Goal: Information Seeking & Learning: Check status

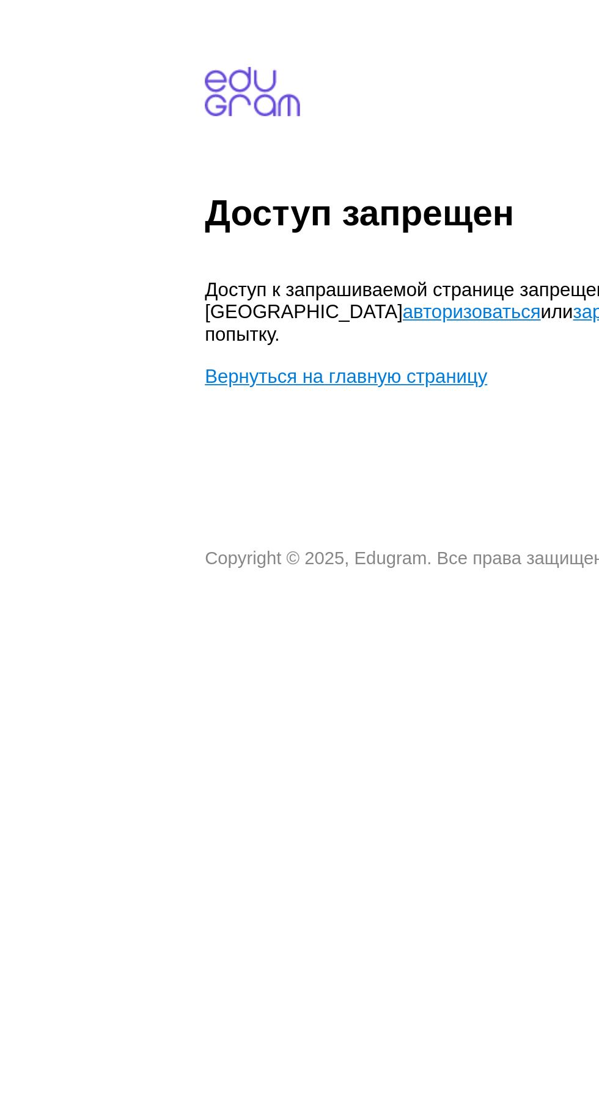
click at [230, 172] on link "авторизоваться" at bounding box center [267, 171] width 75 height 12
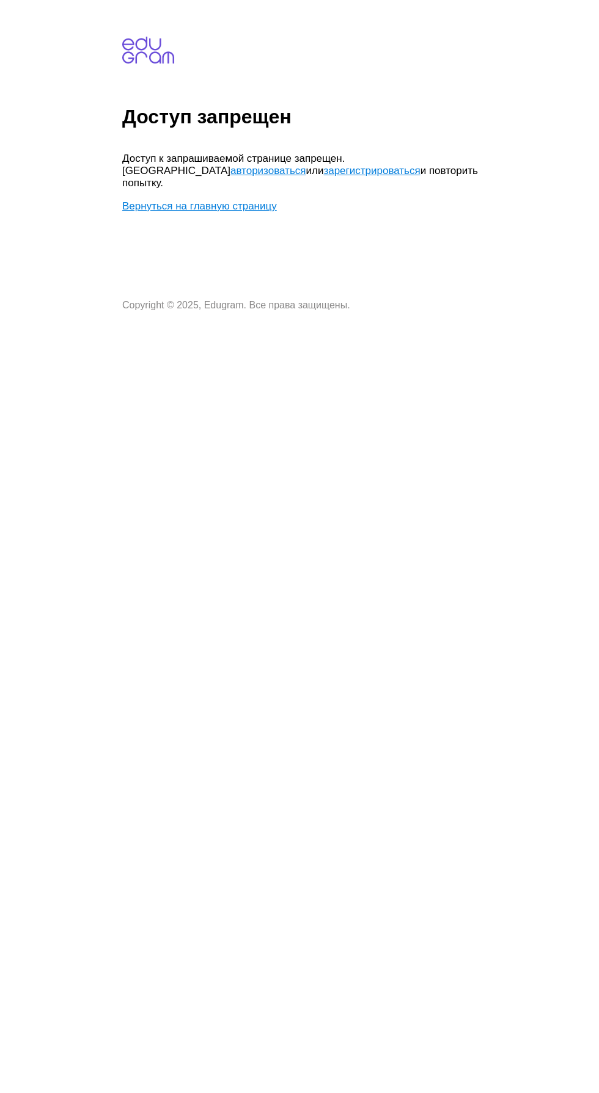
click at [230, 170] on link "авторизоваться" at bounding box center [267, 171] width 75 height 12
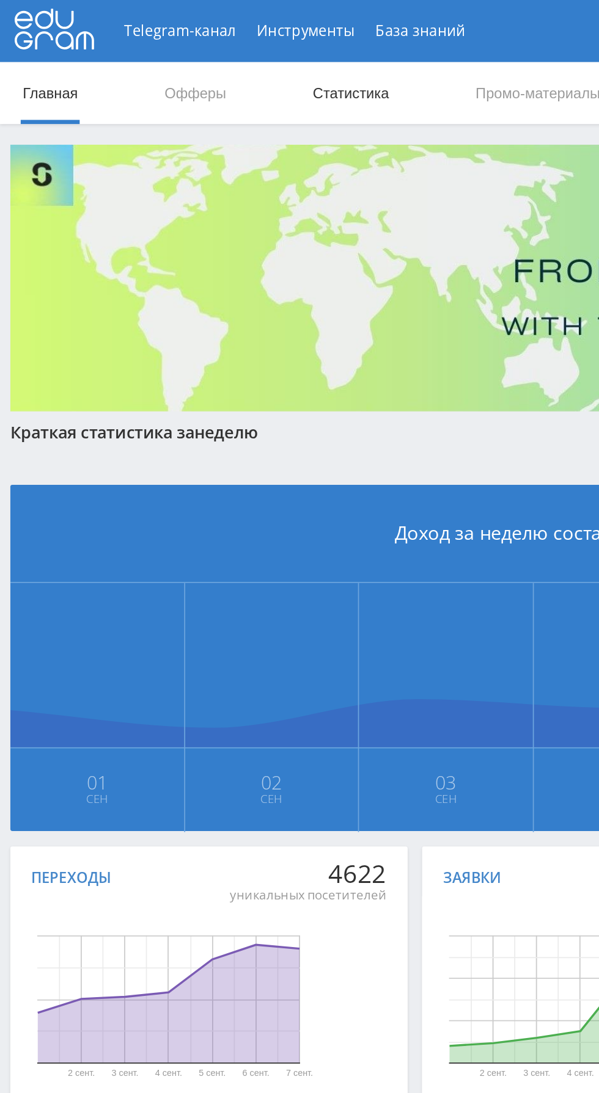
click at [205, 64] on link "Статистика" at bounding box center [207, 55] width 48 height 37
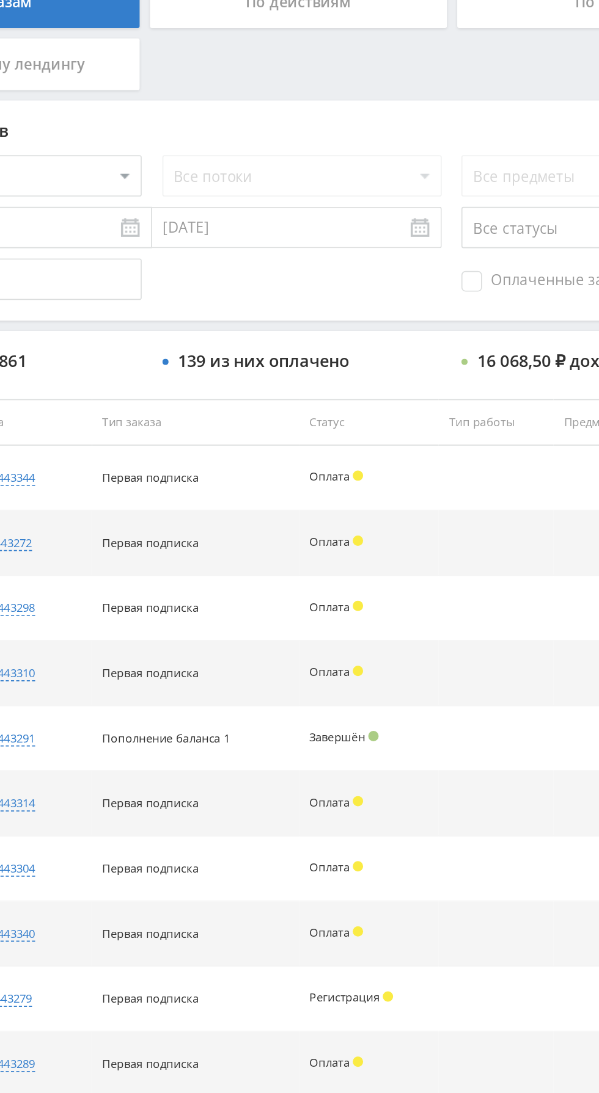
click at [410, 429] on span "Оплаченные заказы" at bounding box center [424, 430] width 104 height 12
click at [0, 0] on input "Оплаченные заказы" at bounding box center [0, 0] width 0 height 0
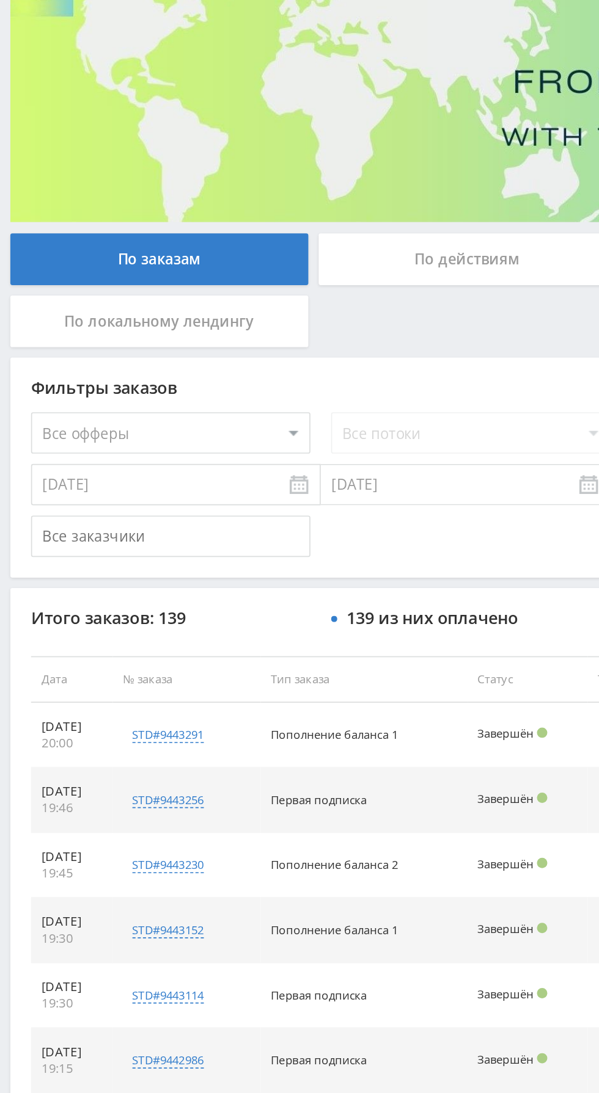
click at [143, 375] on select "Все офферы MyStylus MyStylus - Revshare Кампус AI Studybay Автор24 Studybay Bra…" at bounding box center [100, 367] width 165 height 24
select select "376"
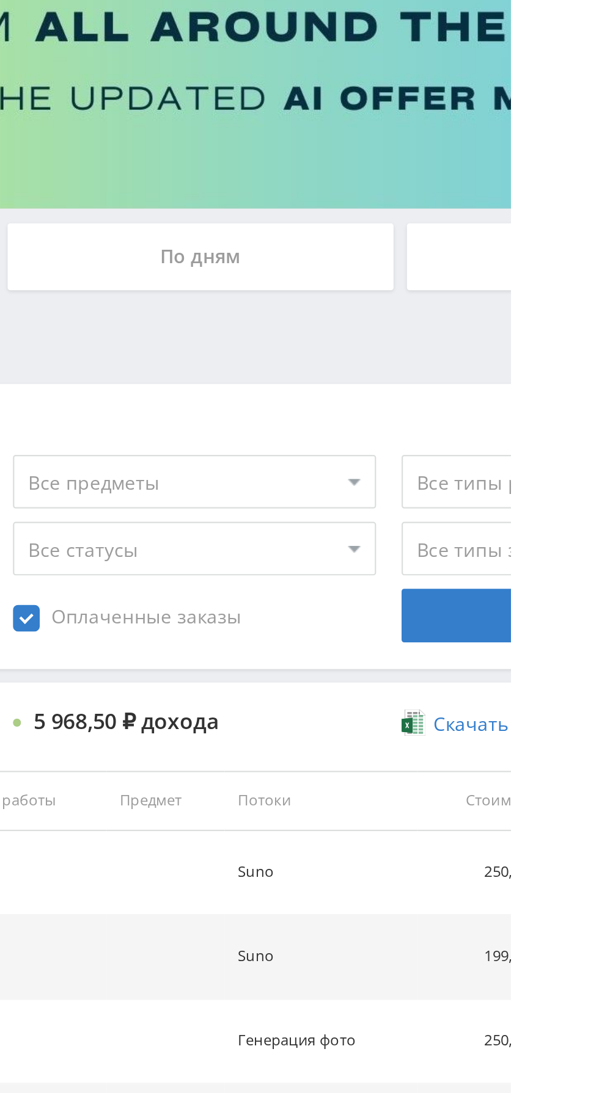
click at [500, 266] on div "По дням" at bounding box center [458, 265] width 176 height 31
click at [0, 0] on input "По дням" at bounding box center [0, 0] width 0 height 0
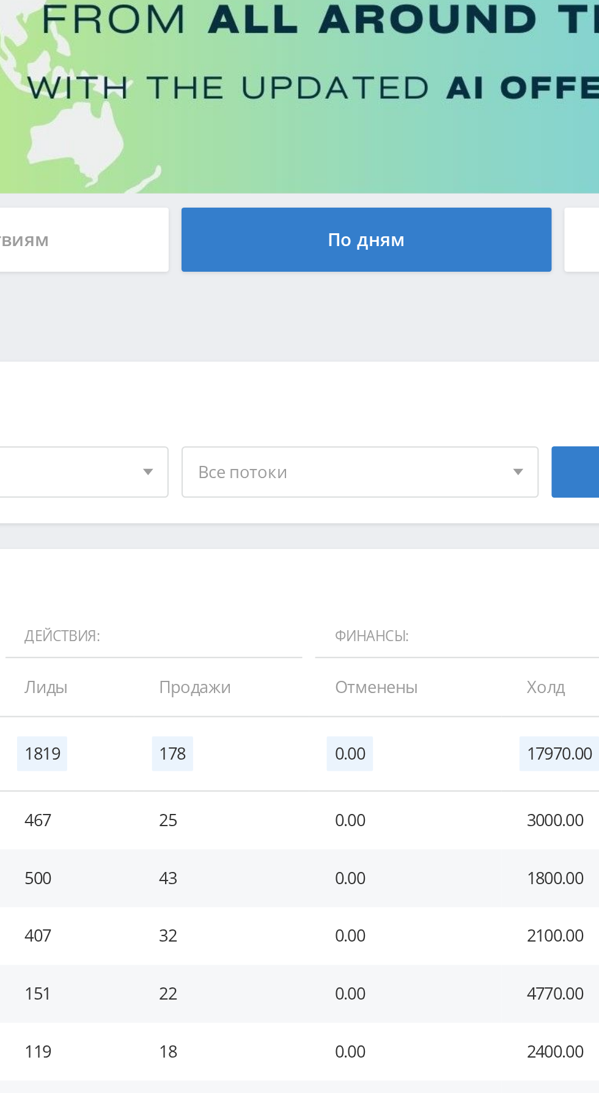
click at [468, 373] on span "Все потоки" at bounding box center [448, 375] width 143 height 23
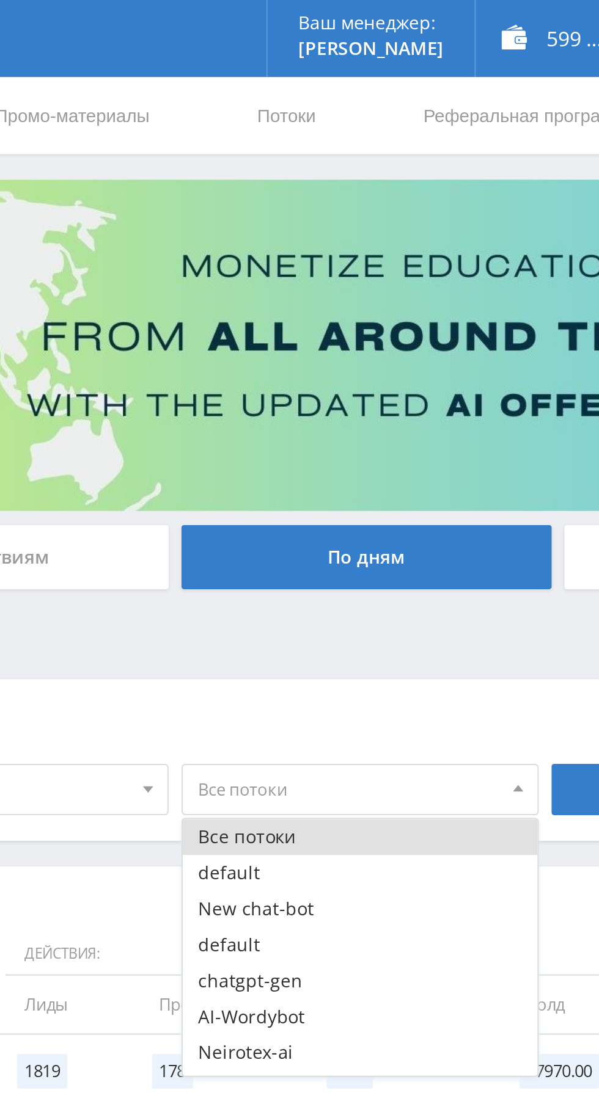
click at [457, 324] on div "Фильтры сбросить 01.09.2025 — 07.09.2025 Календарь Период Сентябрь, 2025 Пн Вт …" at bounding box center [366, 361] width 721 height 77
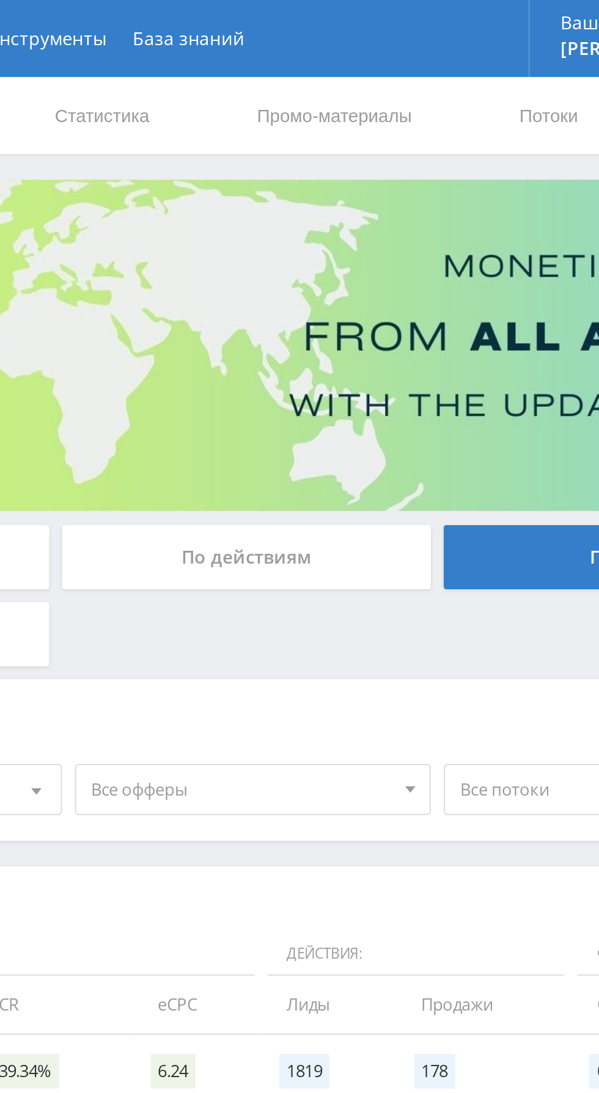
click at [313, 377] on span "Все офферы" at bounding box center [273, 375] width 143 height 23
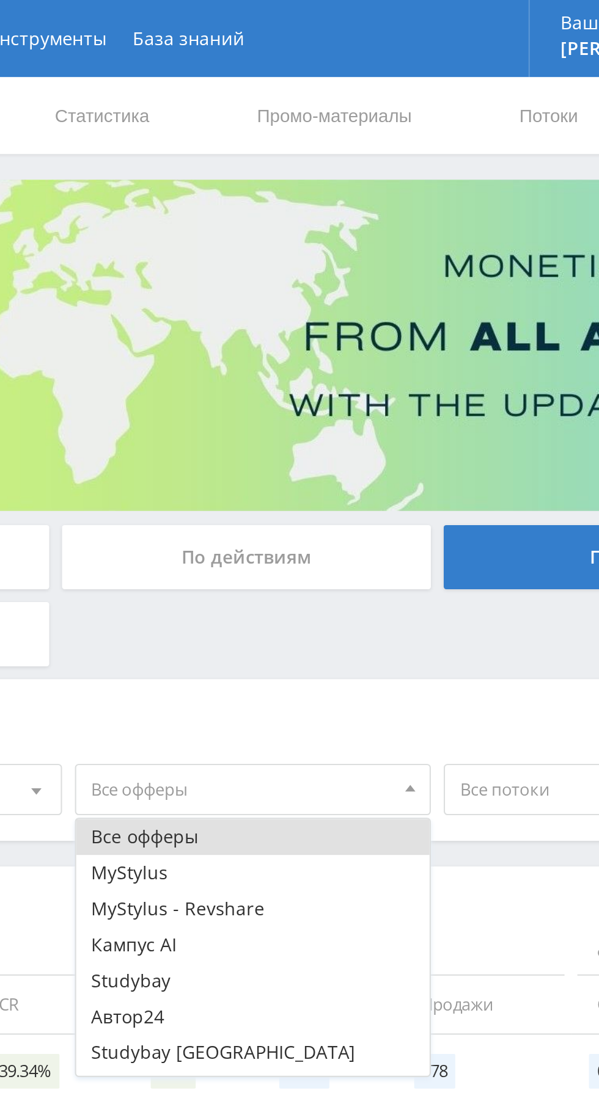
scroll to position [15, 0]
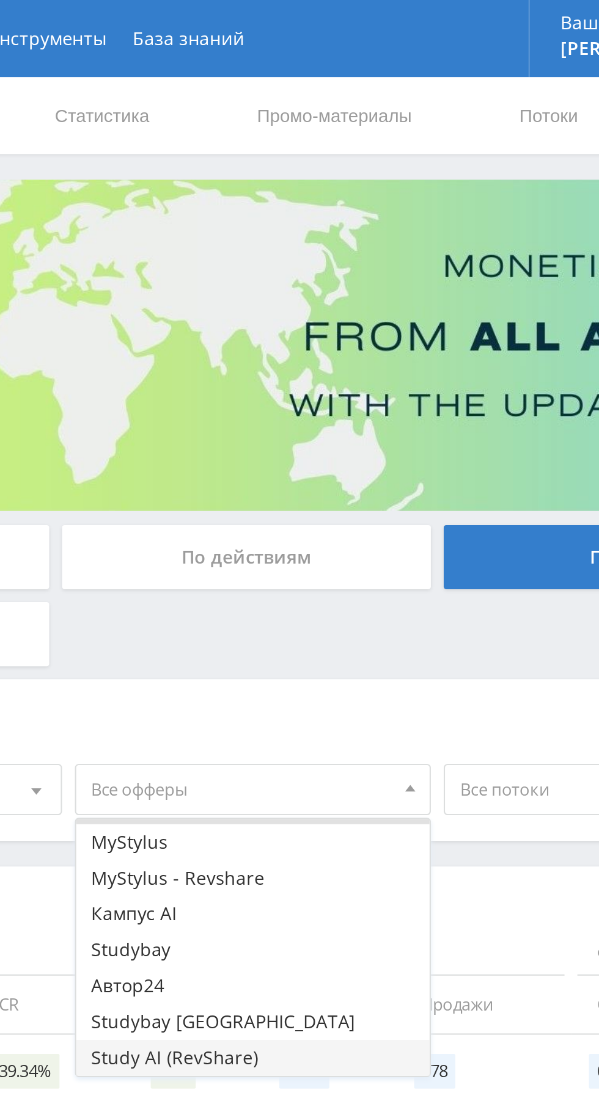
click at [275, 511] on button "Study AI (RevShare)" at bounding box center [279, 503] width 169 height 17
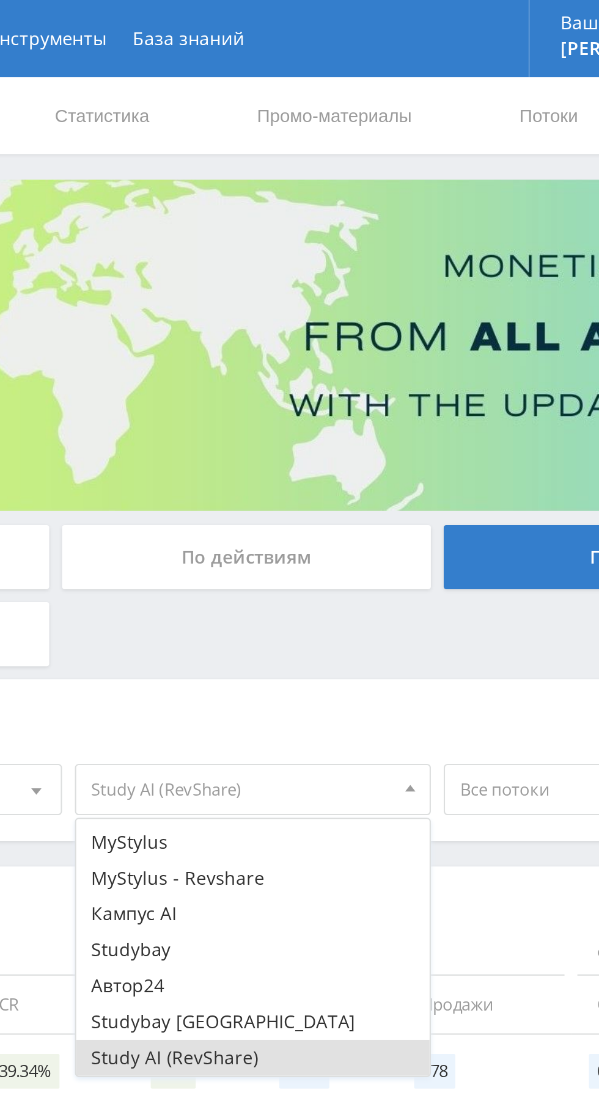
click at [315, 335] on div "Фильтры" at bounding box center [278, 344] width 527 height 28
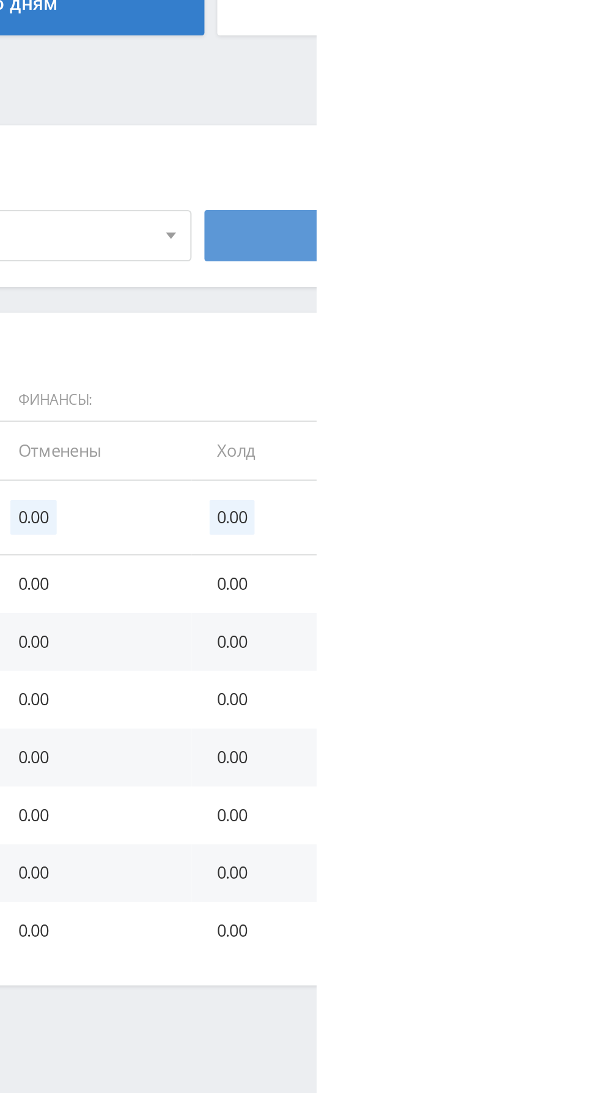
scroll to position [0, 0]
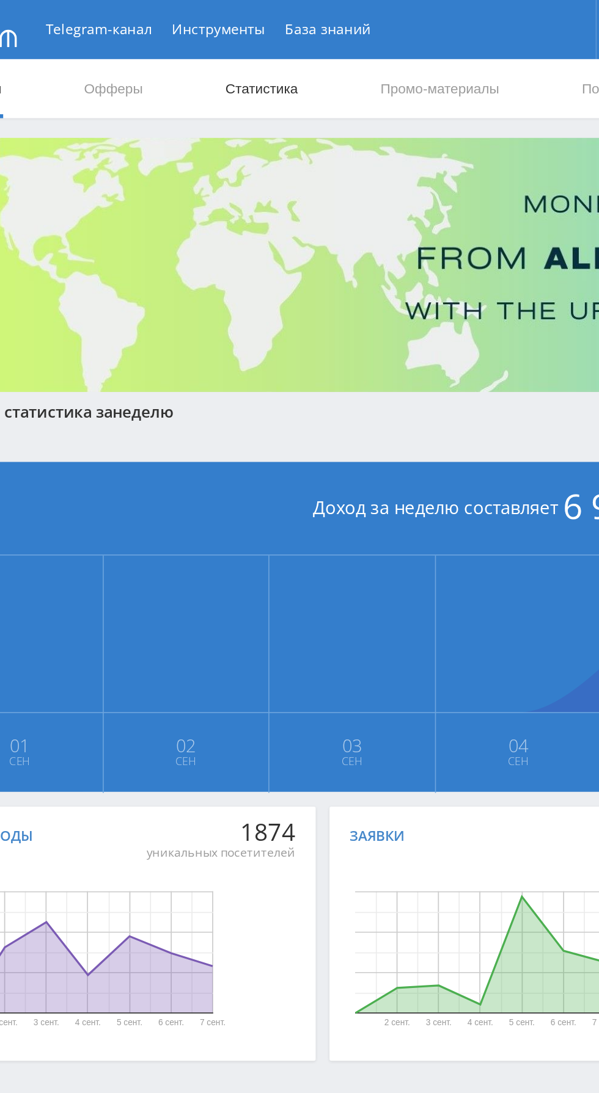
click at [213, 57] on link "Статистика" at bounding box center [207, 55] width 48 height 37
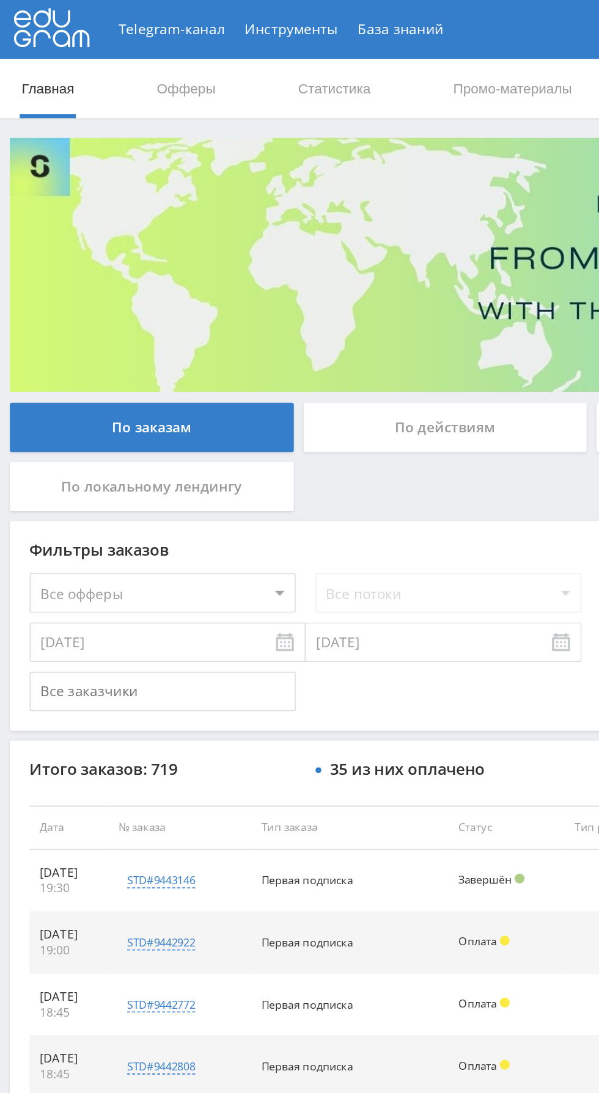
click at [128, 365] on select "Все офферы MyStylus MyStylus - Revshare Кампус AI Studybay Автор24 Studybay Bra…" at bounding box center [100, 367] width 165 height 24
select select "376"
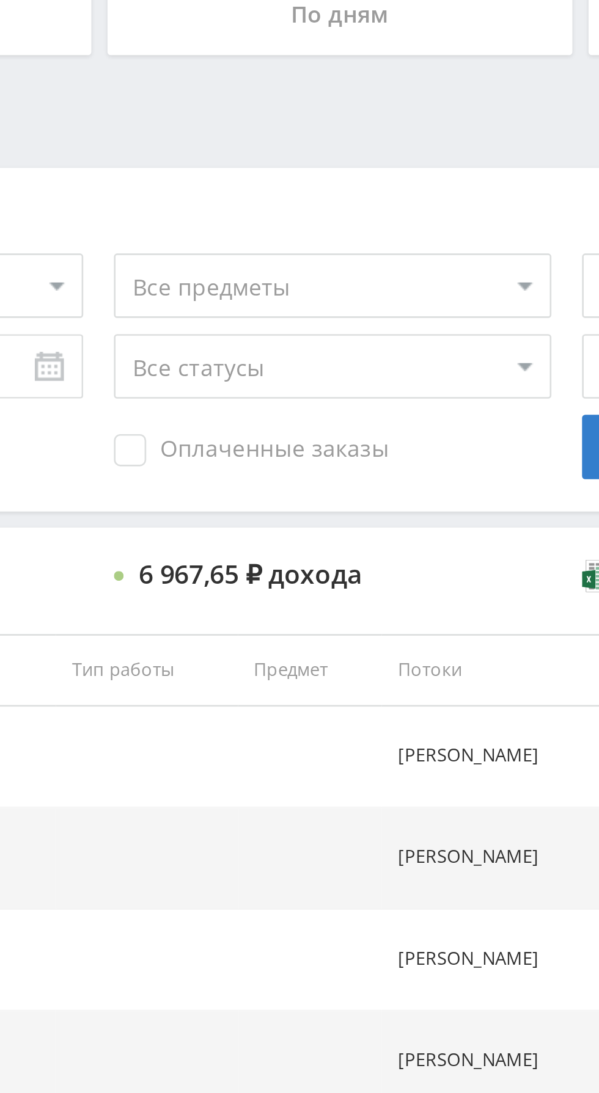
click at [443, 433] on span "Оплаченные заказы" at bounding box center [424, 430] width 104 height 12
click at [0, 0] on input "Оплаченные заказы" at bounding box center [0, 0] width 0 height 0
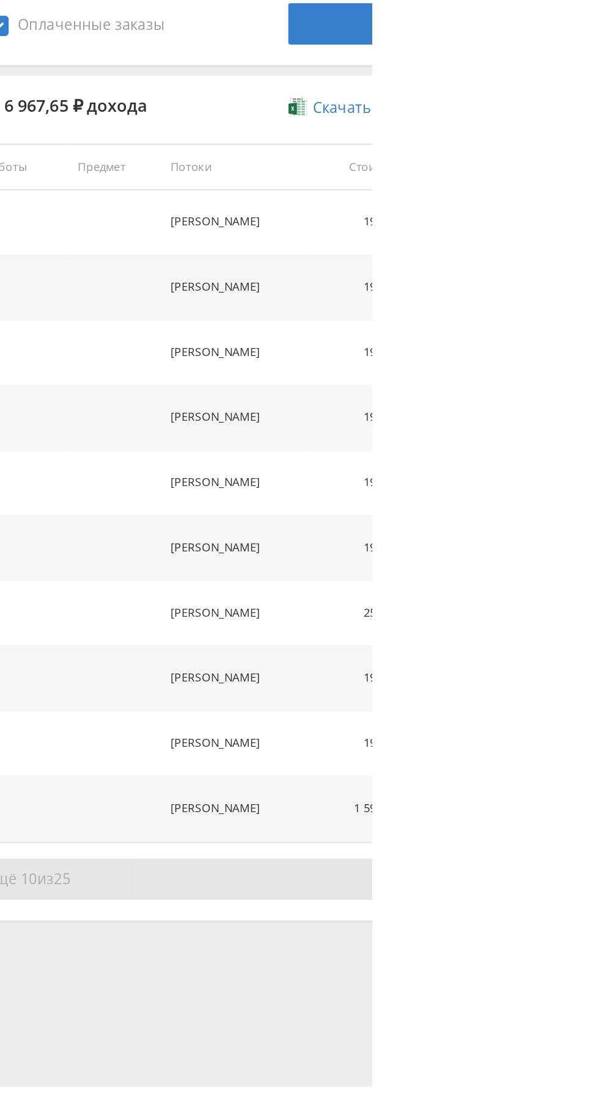
click at [515, 936] on button "Показать ещё 10 из 25" at bounding box center [366, 934] width 696 height 24
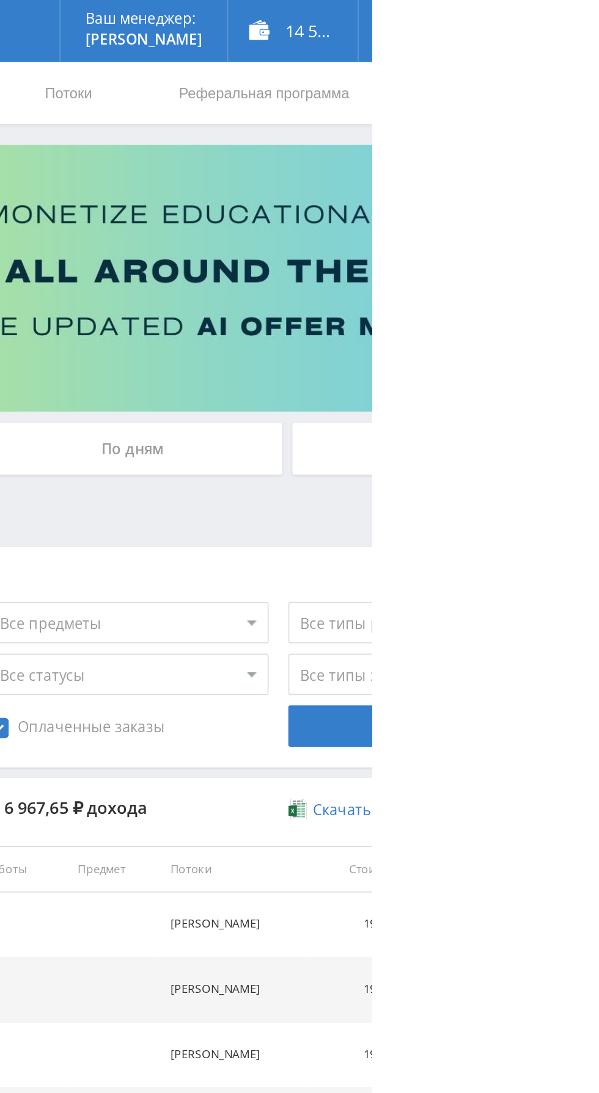
click at [501, 269] on div "По дням" at bounding box center [458, 265] width 176 height 31
click at [0, 0] on input "По дням" at bounding box center [0, 0] width 0 height 0
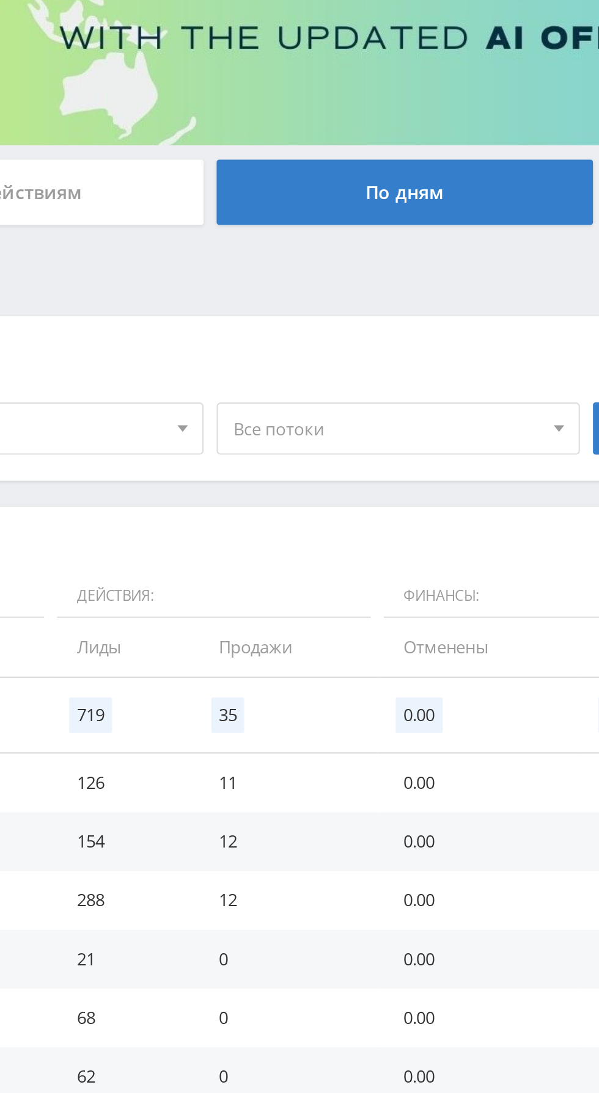
click at [457, 379] on span "Все потоки" at bounding box center [448, 375] width 143 height 23
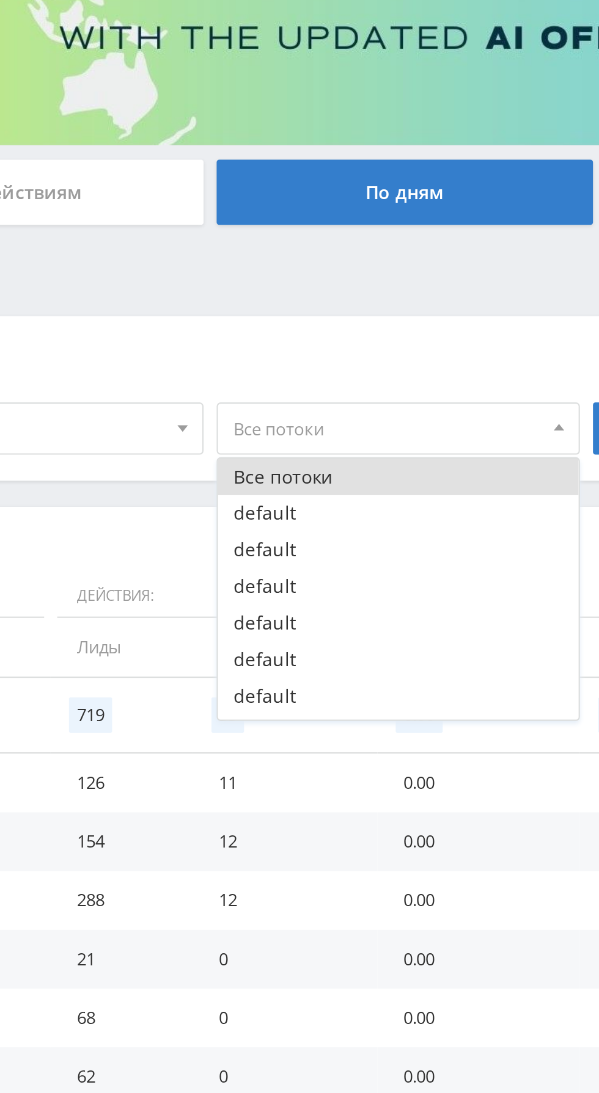
click at [465, 340] on div "Фильтры" at bounding box center [278, 344] width 521 height 18
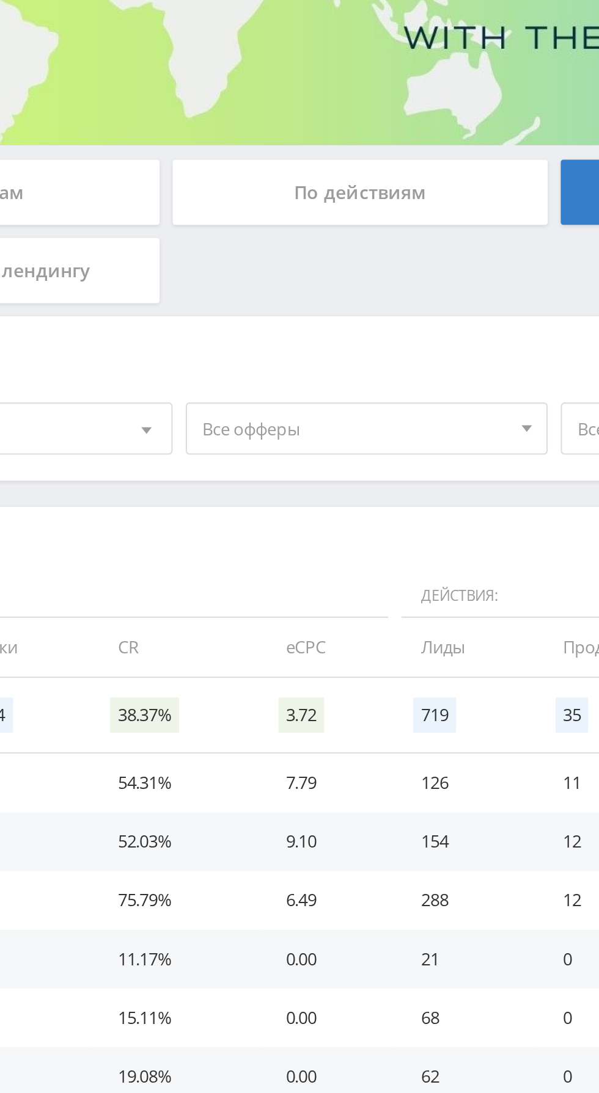
click at [283, 382] on span "Все офферы" at bounding box center [273, 375] width 143 height 23
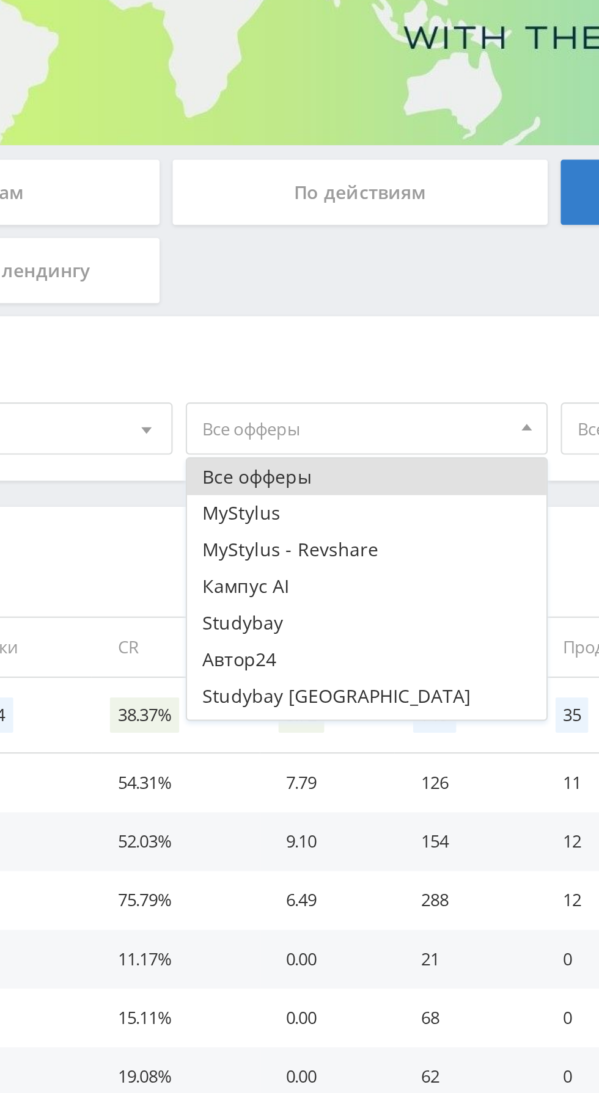
scroll to position [15, 0]
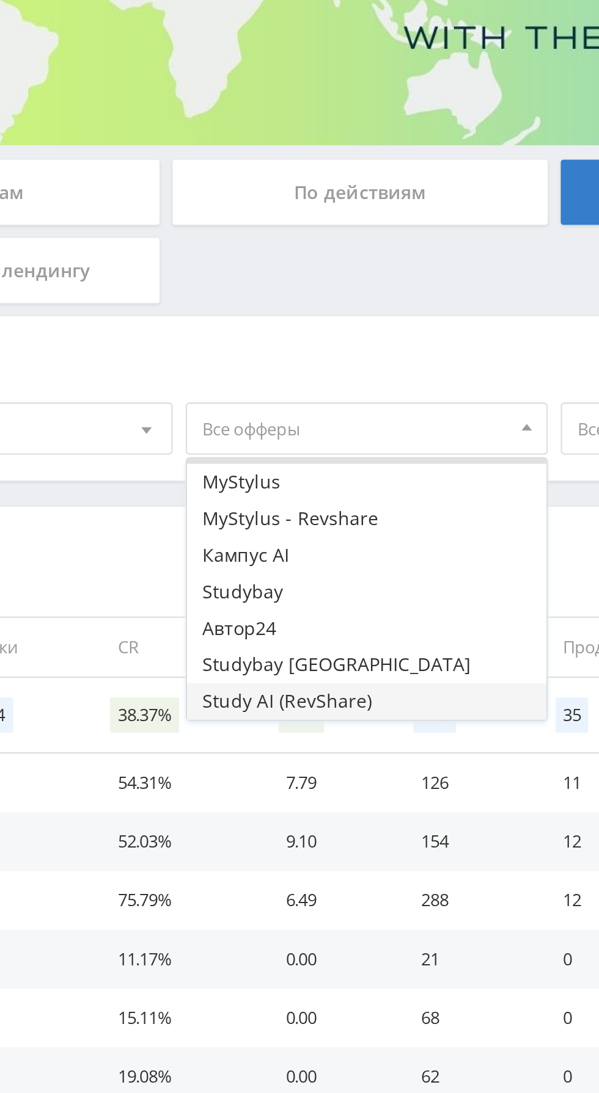
click at [276, 507] on button "Study AI (RevShare)" at bounding box center [279, 503] width 169 height 17
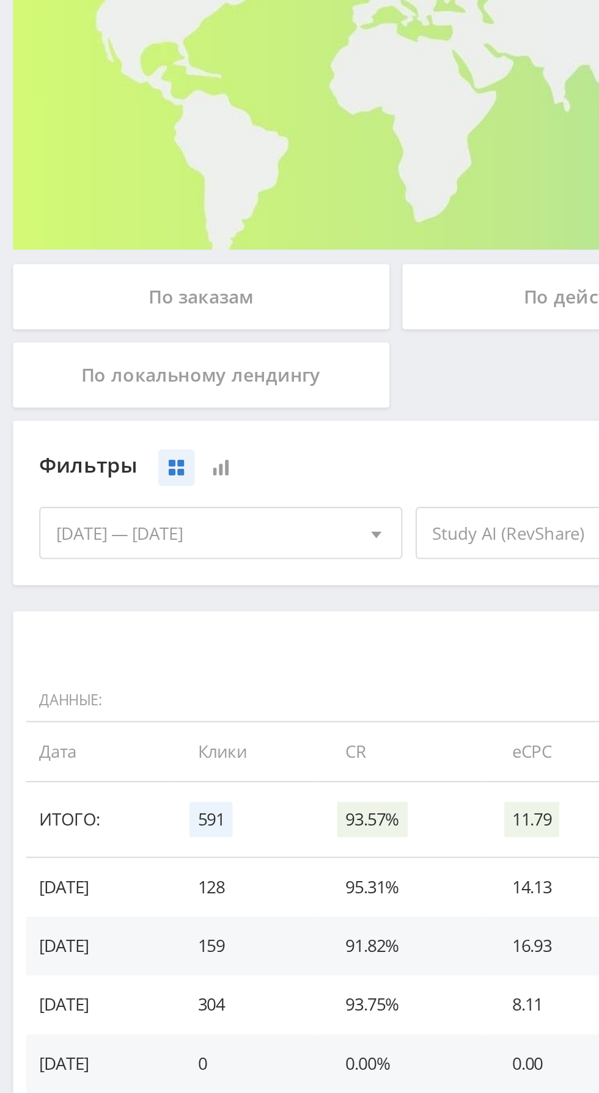
click at [150, 268] on div "По заказам" at bounding box center [94, 265] width 176 height 31
click at [0, 0] on input "По заказам" at bounding box center [0, 0] width 0 height 0
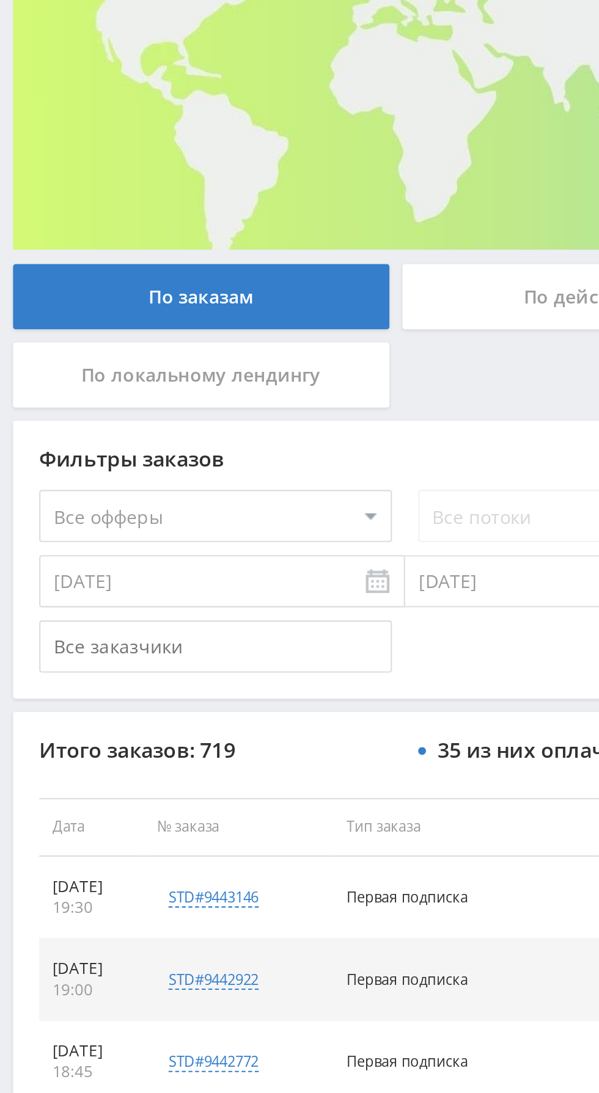
click at [154, 374] on select "Все офферы MyStylus MyStylus - Revshare Кампус AI Studybay Автор24 Studybay Bra…" at bounding box center [100, 367] width 165 height 24
select select "376"
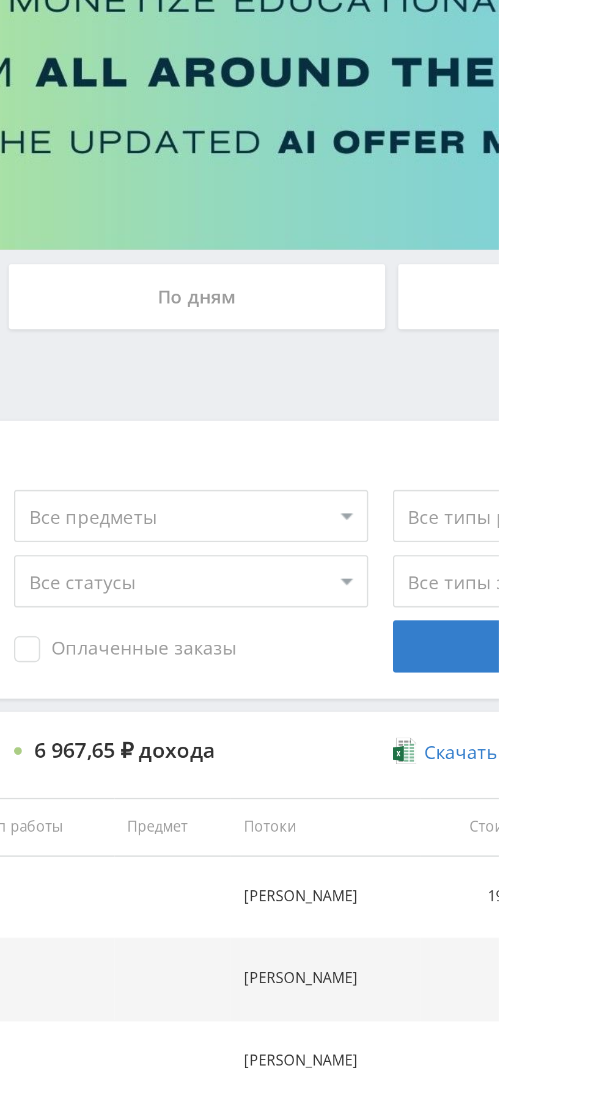
click at [439, 435] on span "Оплаченные заказы" at bounding box center [424, 430] width 104 height 12
click at [0, 0] on input "Оплаченные заказы" at bounding box center [0, 0] width 0 height 0
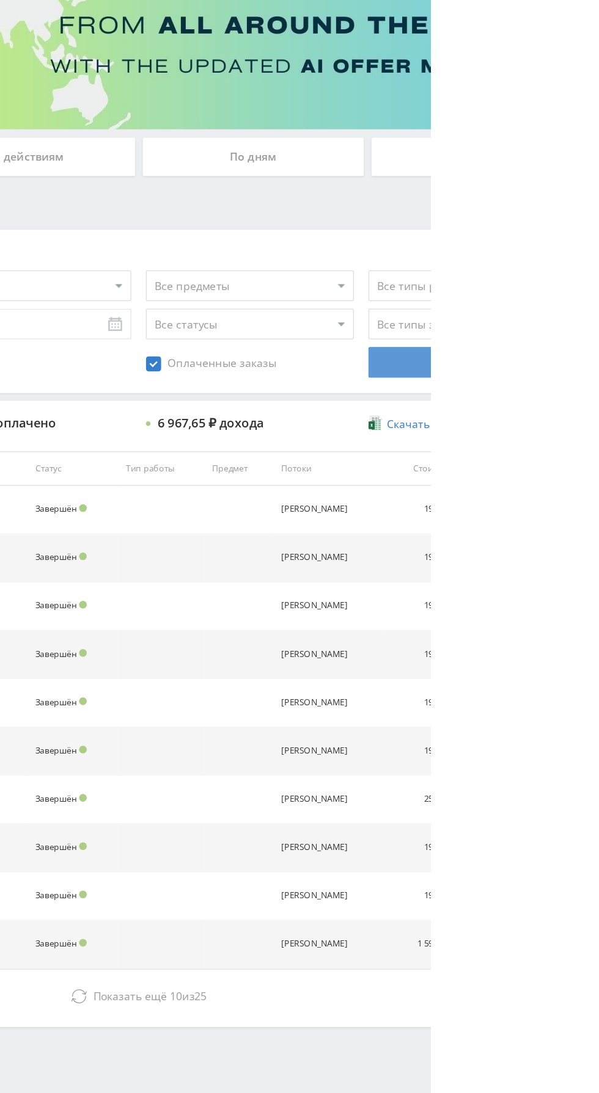
scroll to position [0, 0]
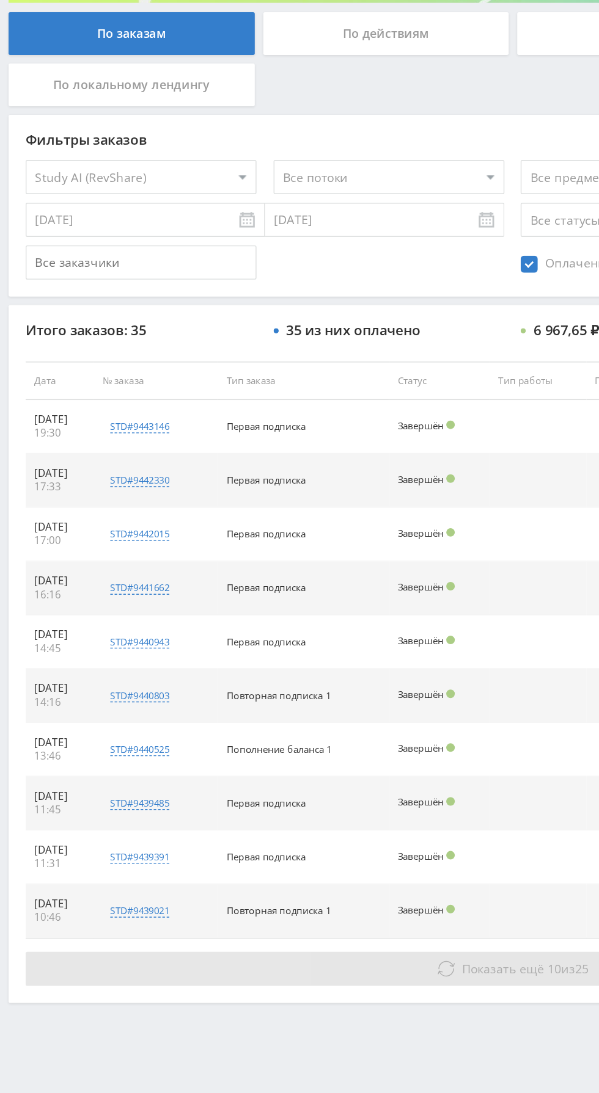
click at [362, 931] on span "Показать ещё" at bounding box center [359, 934] width 59 height 12
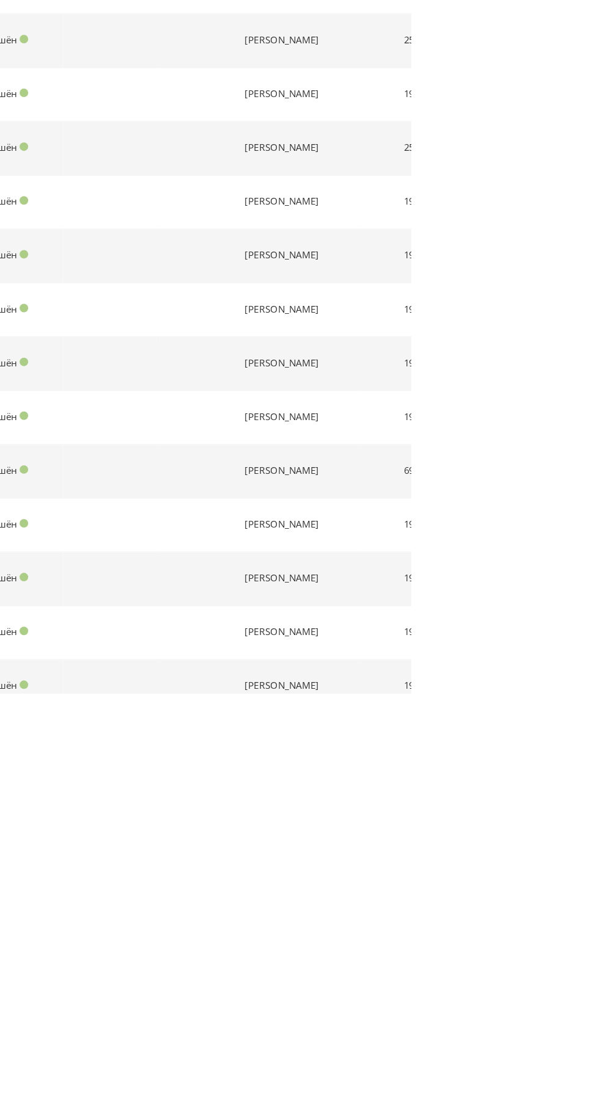
scroll to position [343, 0]
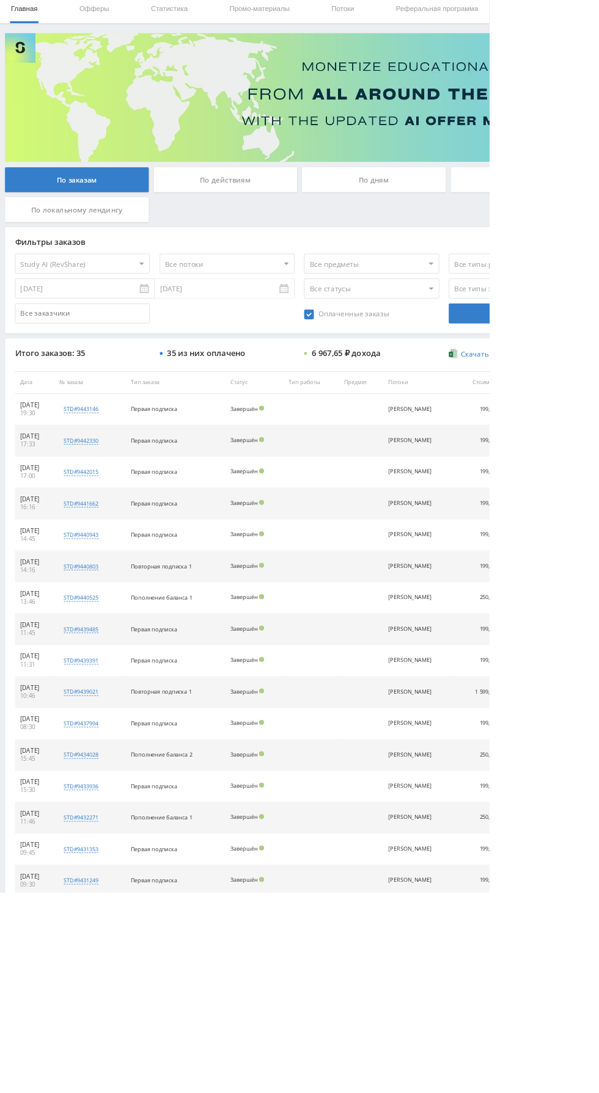
scroll to position [0, 0]
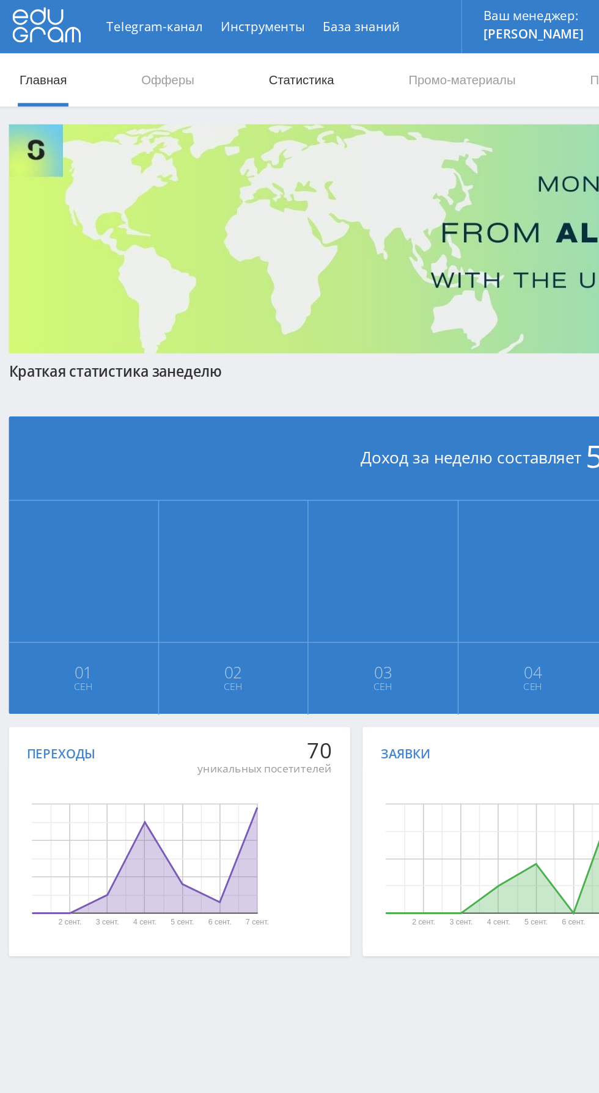
click at [215, 38] on link "Статистика" at bounding box center [207, 55] width 48 height 37
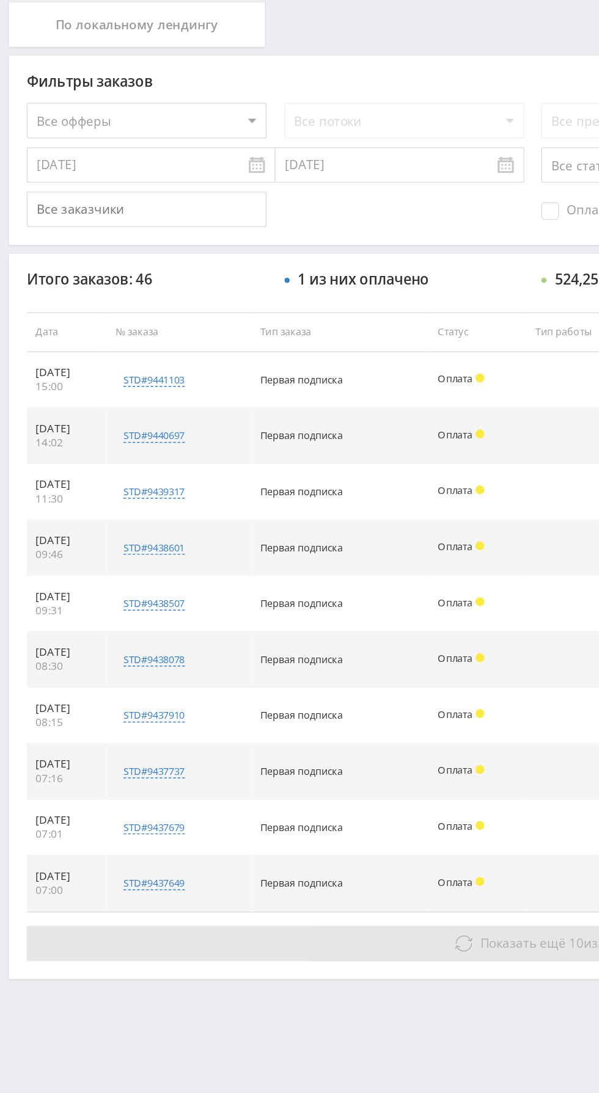
click at [319, 931] on icon at bounding box center [319, 934] width 12 height 12
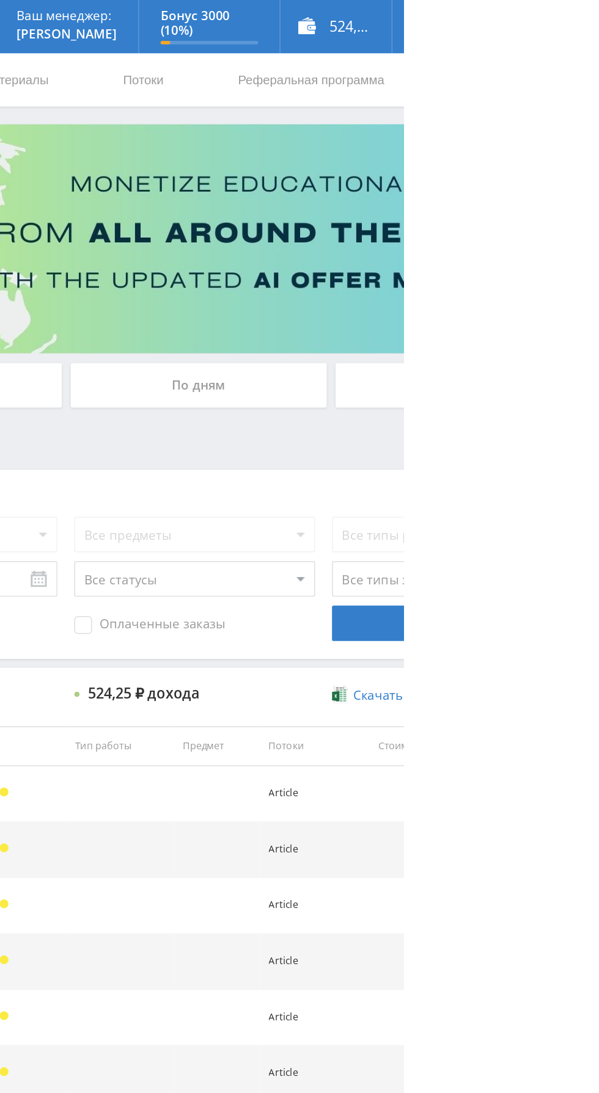
click at [468, 267] on div "По дням" at bounding box center [458, 265] width 176 height 31
click at [0, 0] on input "По дням" at bounding box center [0, 0] width 0 height 0
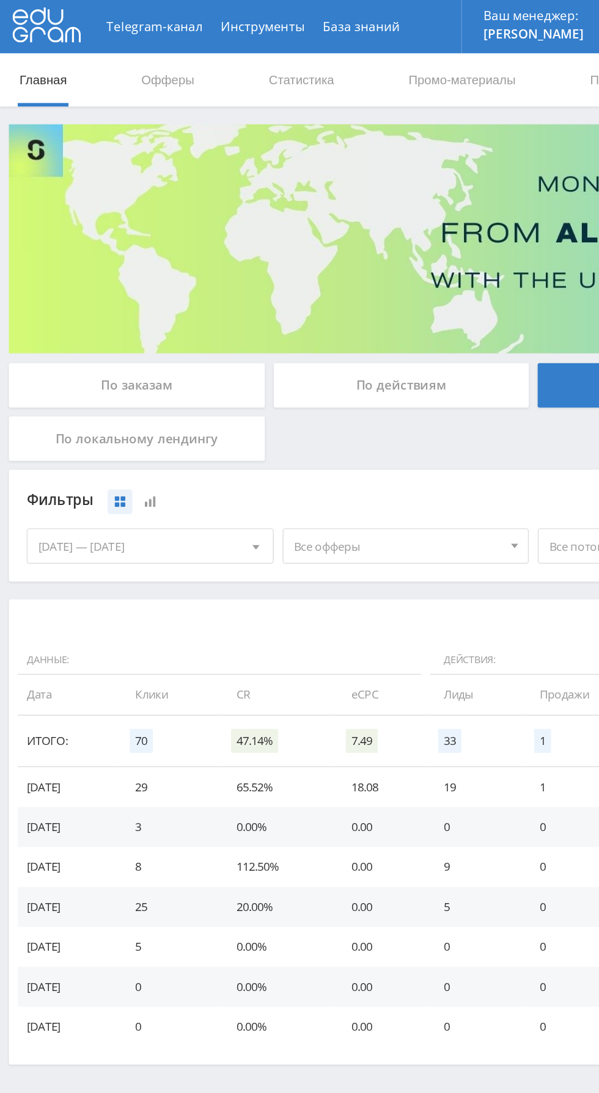
click at [83, 264] on div "По заказам" at bounding box center [94, 265] width 176 height 31
click at [0, 0] on input "По заказам" at bounding box center [0, 0] width 0 height 0
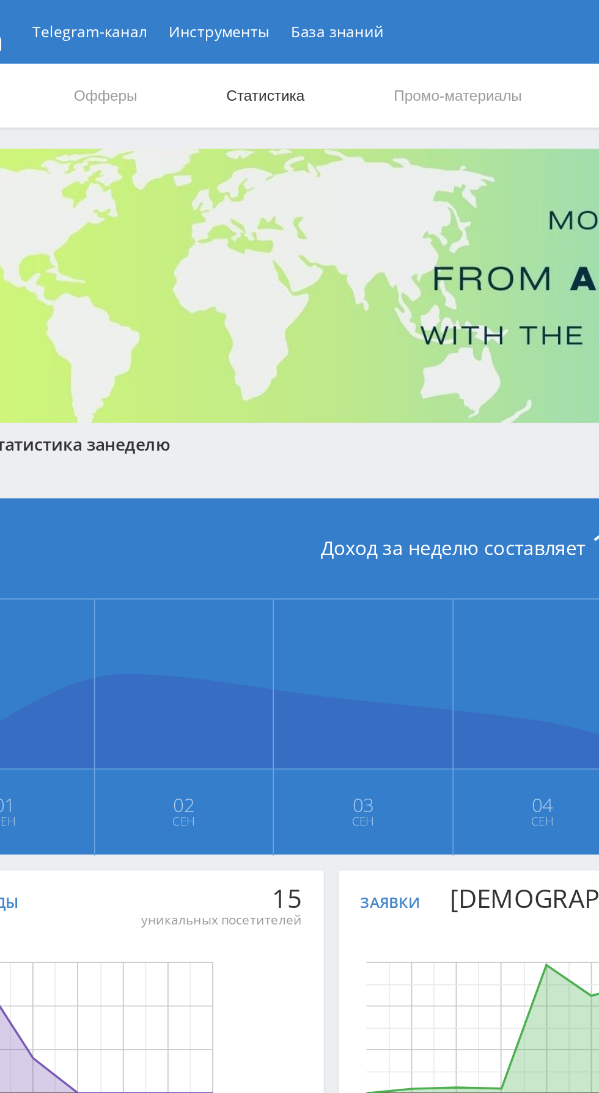
click at [220, 54] on link "Статистика" at bounding box center [207, 55] width 48 height 37
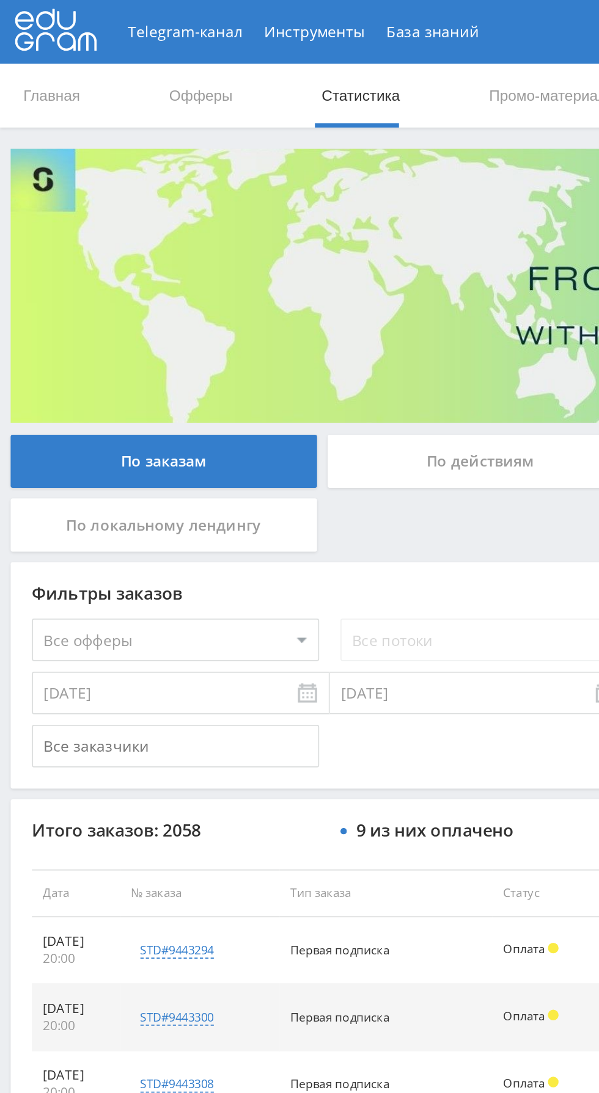
click at [143, 376] on select "Все офферы MyStylus MyStylus - Revshare Кампус AI Studybay Автор24 Studybay [GE…" at bounding box center [100, 367] width 165 height 24
select select "376"
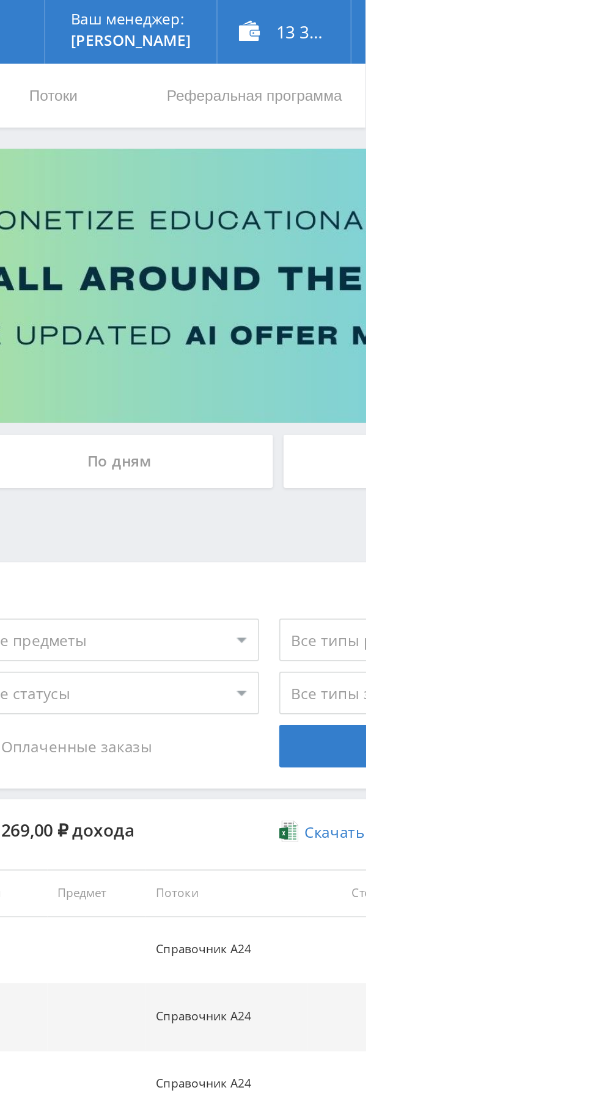
click at [471, 430] on span "Оплаченные заказы" at bounding box center [424, 430] width 104 height 12
click at [0, 0] on input "Оплаченные заказы" at bounding box center [0, 0] width 0 height 0
